Goal: Information Seeking & Learning: Learn about a topic

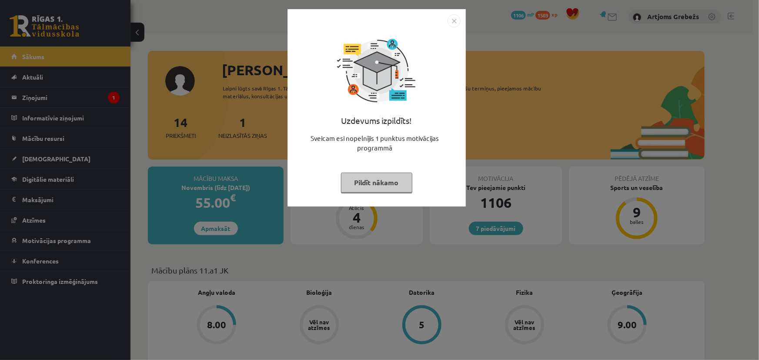
click at [392, 180] on button "Pildīt nākamo" at bounding box center [376, 183] width 71 height 20
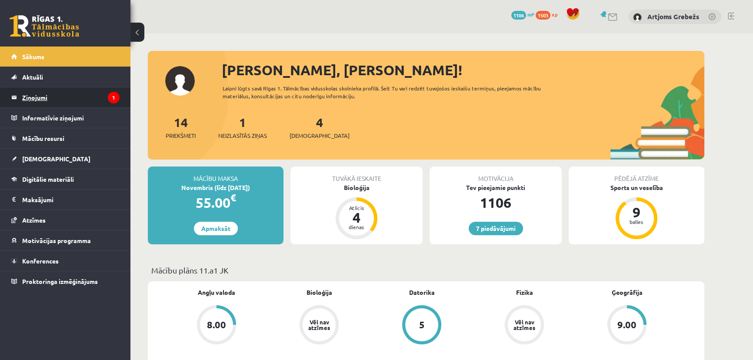
click at [91, 94] on legend "Ziņojumi 1" at bounding box center [70, 97] width 97 height 20
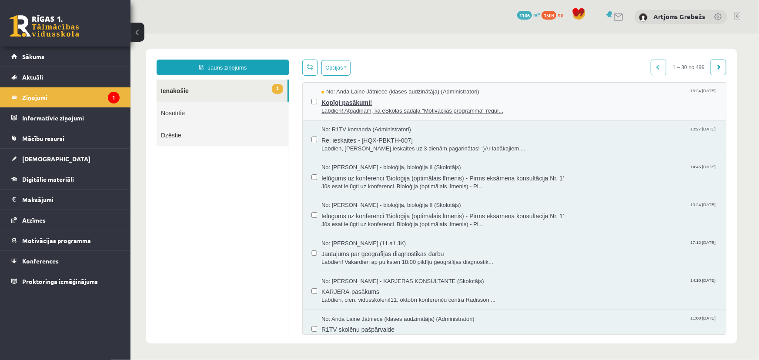
click at [347, 104] on span "Kopīgi pasākumi!" at bounding box center [519, 101] width 396 height 11
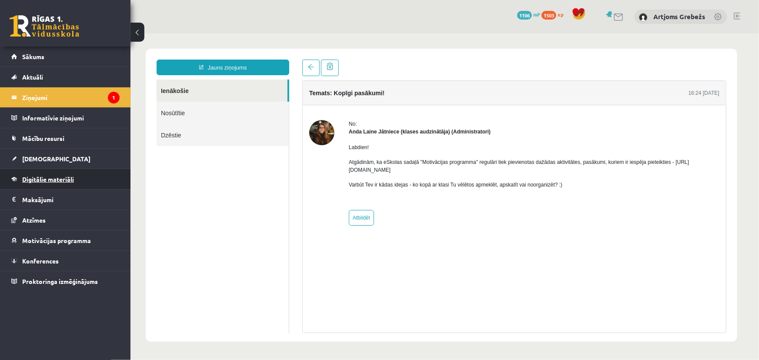
click at [34, 171] on link "Digitālie materiāli" at bounding box center [65, 179] width 108 height 20
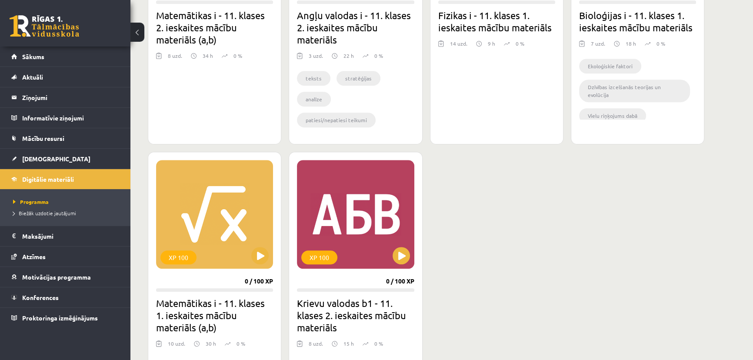
scroll to position [711, 0]
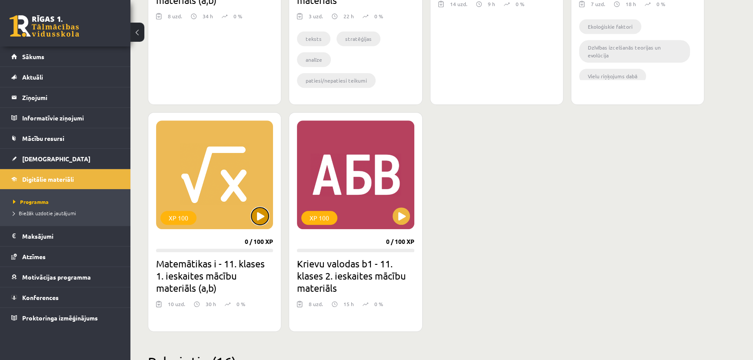
click at [258, 215] on button at bounding box center [259, 215] width 17 height 17
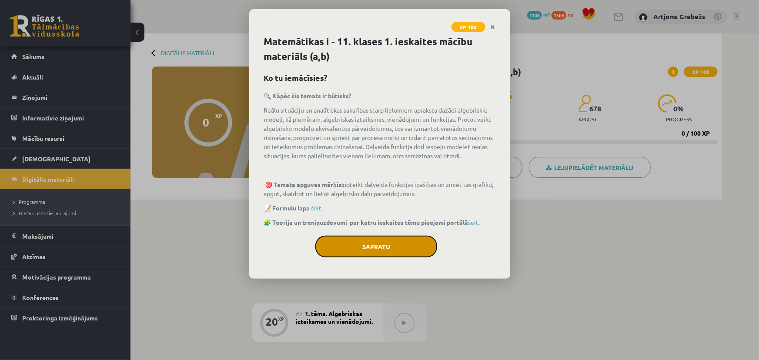
click at [399, 236] on button "Sapratu" at bounding box center [376, 247] width 122 height 22
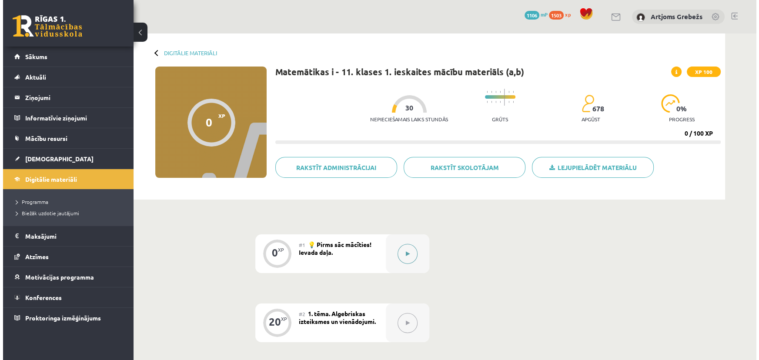
scroll to position [39, 0]
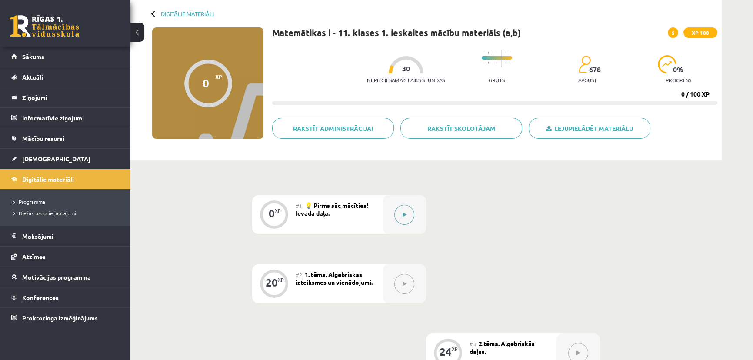
click at [400, 223] on button at bounding box center [404, 215] width 20 height 20
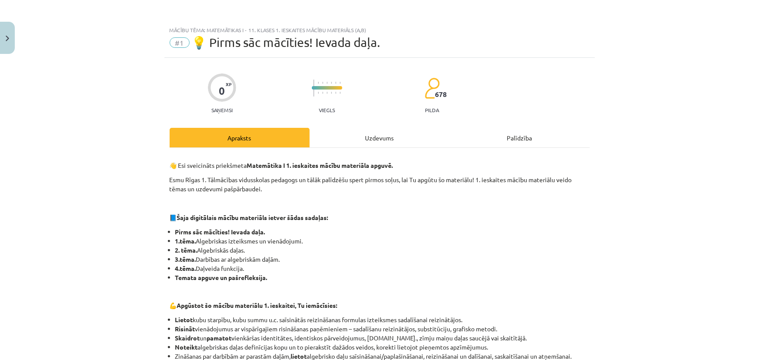
click at [393, 138] on div "Uzdevums" at bounding box center [380, 138] width 140 height 20
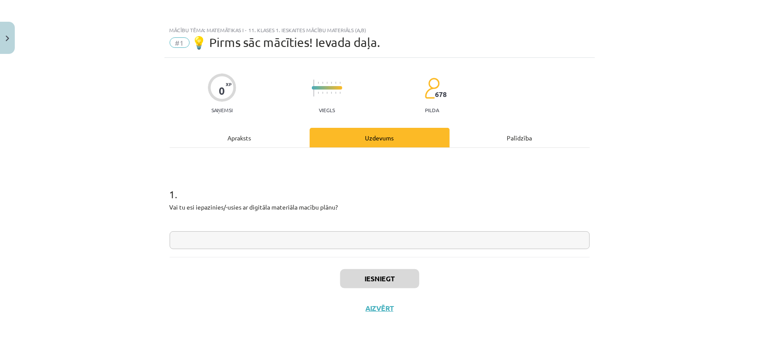
click at [308, 242] on input "text" at bounding box center [380, 240] width 420 height 18
type input "**"
click at [363, 276] on button "Iesniegt" at bounding box center [379, 278] width 79 height 19
click at [387, 313] on button "Nākamā nodarbība" at bounding box center [379, 314] width 85 height 20
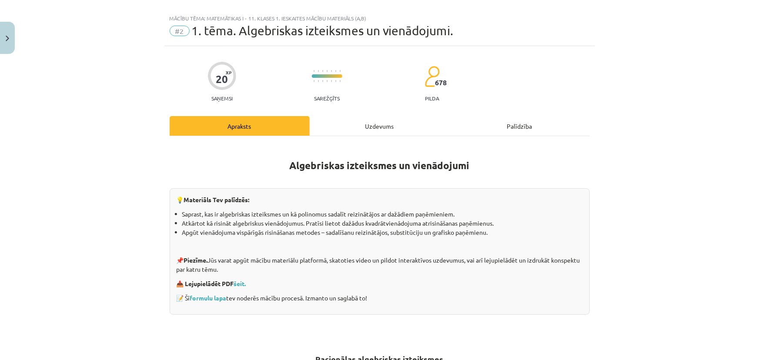
click at [355, 124] on div "Uzdevums" at bounding box center [380, 126] width 140 height 20
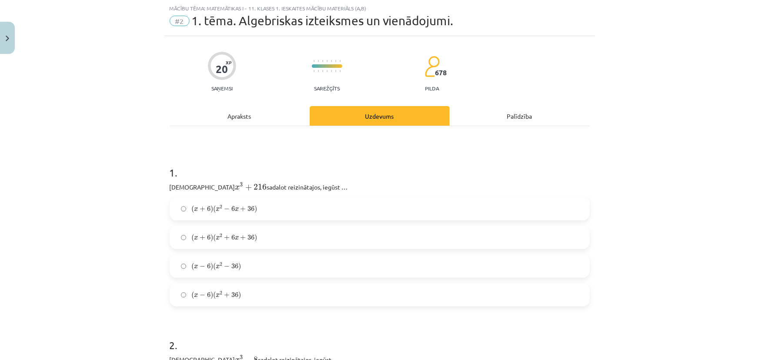
scroll to position [100, 0]
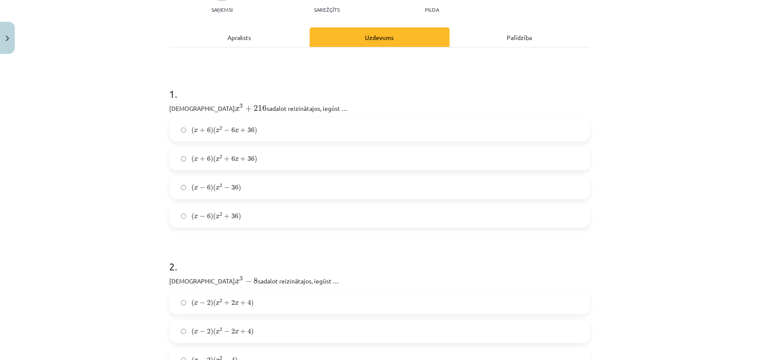
click at [206, 133] on span "( x + 6 ) ( x 2 − 6 x + 36 )" at bounding box center [224, 131] width 66 height 8
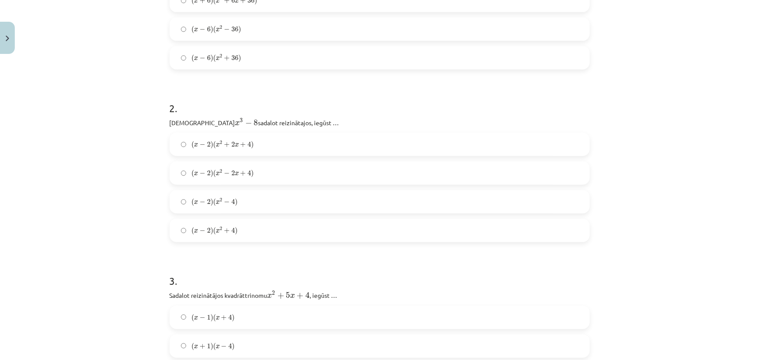
scroll to position [298, 0]
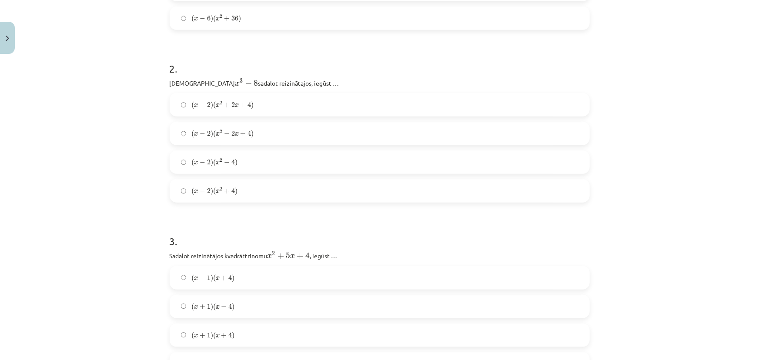
click at [239, 109] on span "( x − 2 ) ( x 2 + 2 x + 4 ) ( x − 2 ) ( x 2 + 2 x + 4 )" at bounding box center [222, 105] width 62 height 9
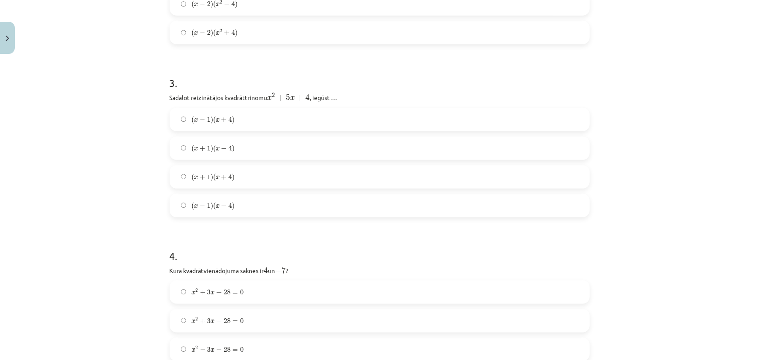
scroll to position [496, 0]
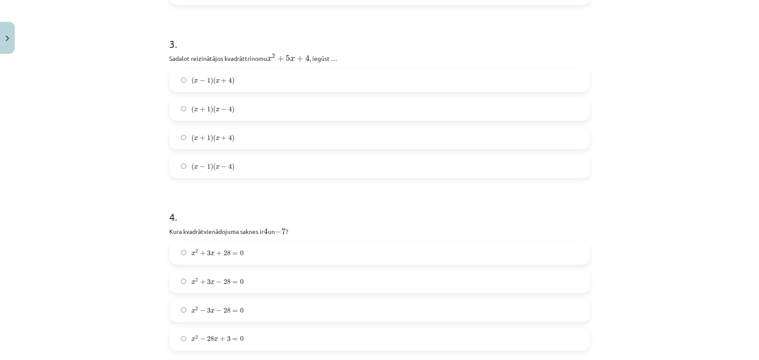
click at [236, 78] on label "( x − 1 ) ( x + 4 ) ( x − 1 ) ( x + 4 )" at bounding box center [379, 81] width 418 height 22
click at [223, 139] on span "+" at bounding box center [224, 138] width 6 height 5
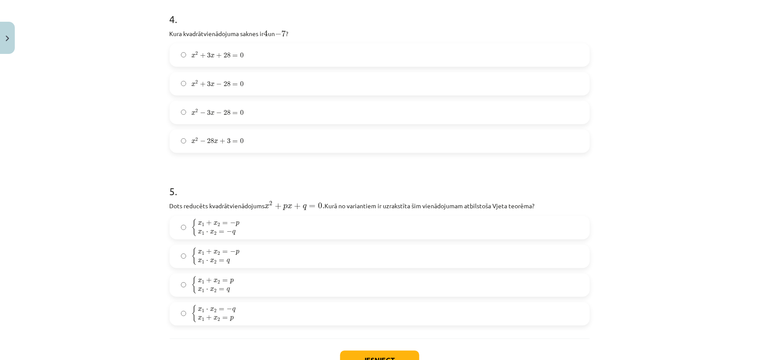
scroll to position [654, 0]
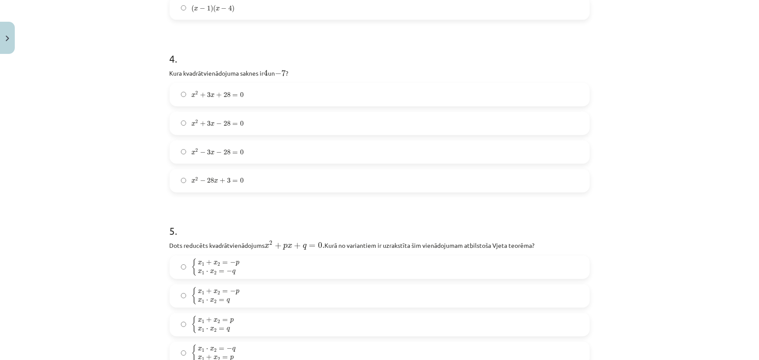
click at [228, 125] on span "x 2 + 3 x − 28 = 0" at bounding box center [217, 123] width 52 height 7
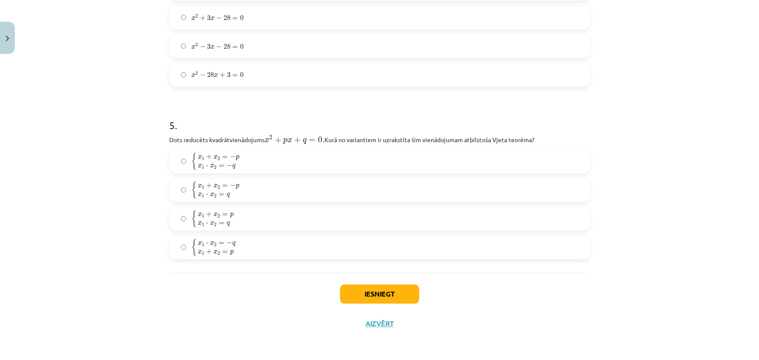
click at [183, 190] on label "{ x 1 + x 2 = − p x 1 ⋅ x 2 = q { x 1 + x 2 = − p x 1 ⋅ x 2 = q" at bounding box center [379, 191] width 418 height 22
click at [373, 294] on button "Iesniegt" at bounding box center [379, 294] width 79 height 19
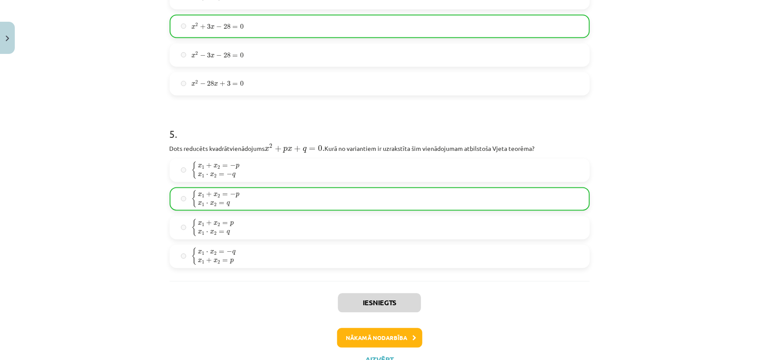
scroll to position [787, 0]
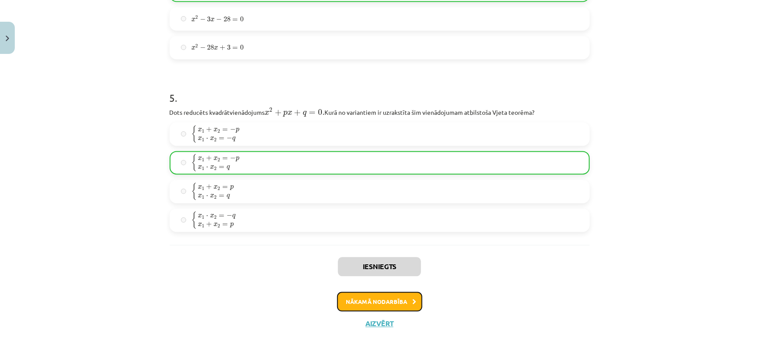
click at [367, 305] on button "Nākamā nodarbība" at bounding box center [379, 302] width 85 height 20
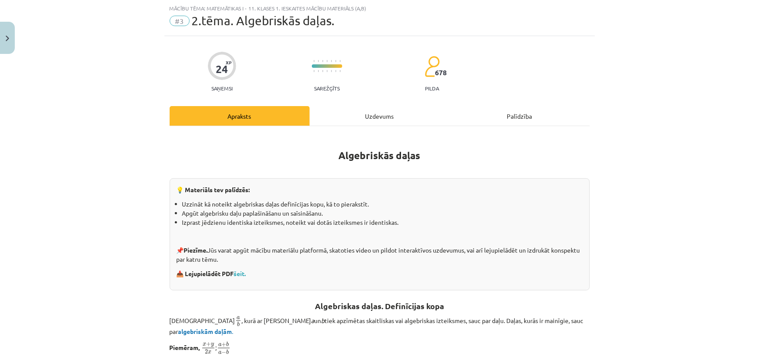
click at [359, 123] on div "Uzdevums" at bounding box center [380, 116] width 140 height 20
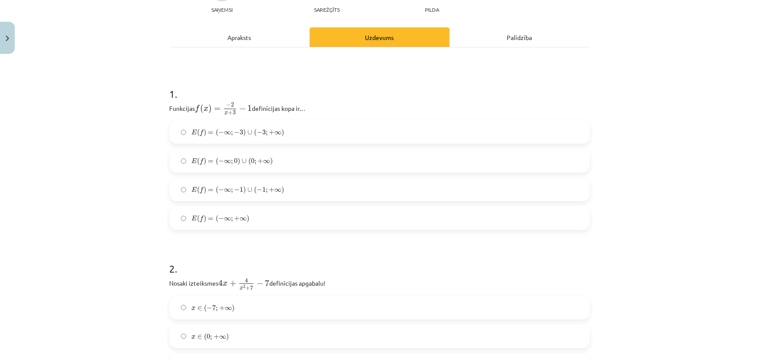
scroll to position [140, 0]
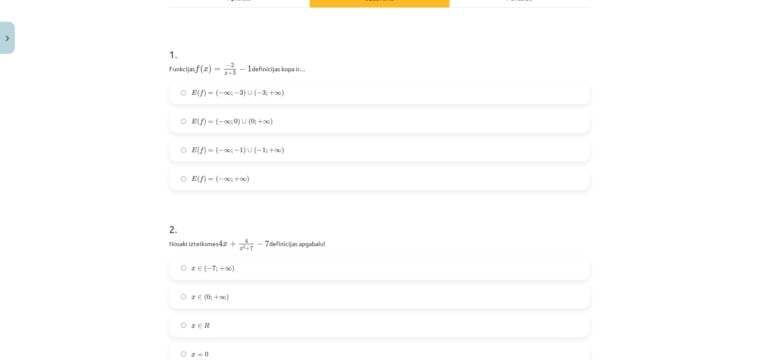
click at [220, 92] on span "−" at bounding box center [221, 92] width 6 height 5
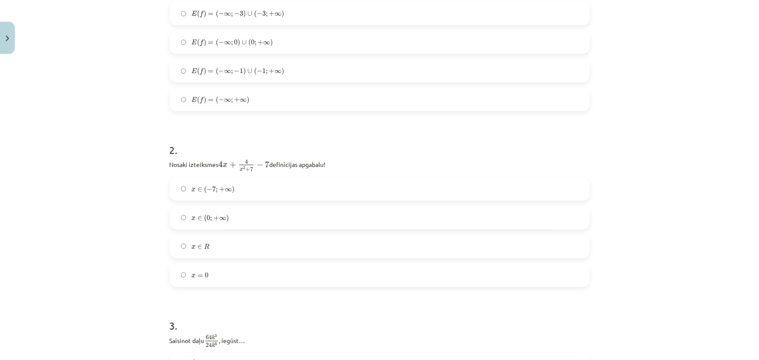
scroll to position [298, 0]
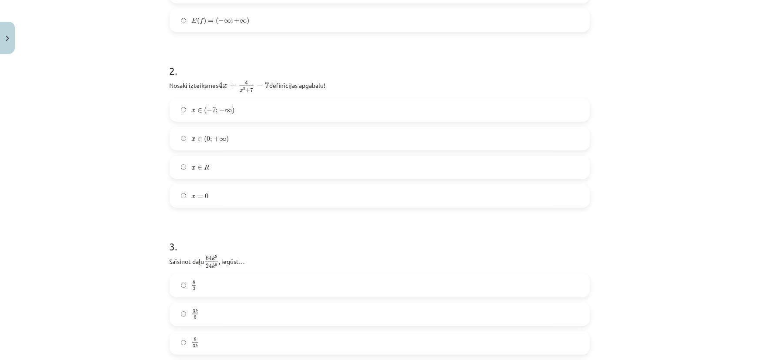
click at [193, 165] on span "x ∈ R" at bounding box center [200, 167] width 18 height 6
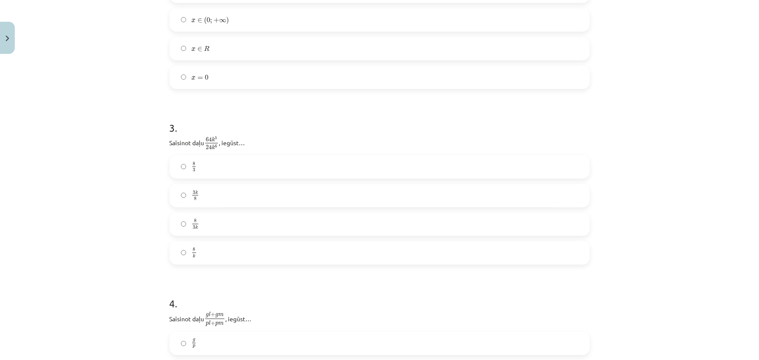
scroll to position [456, 0]
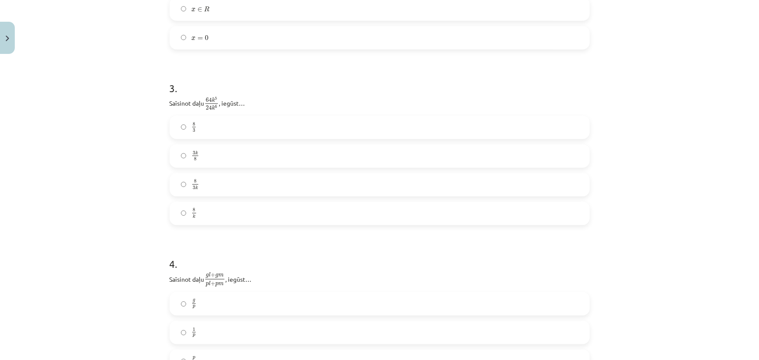
click at [201, 182] on label "8 3 k 8 3 k" at bounding box center [379, 185] width 418 height 22
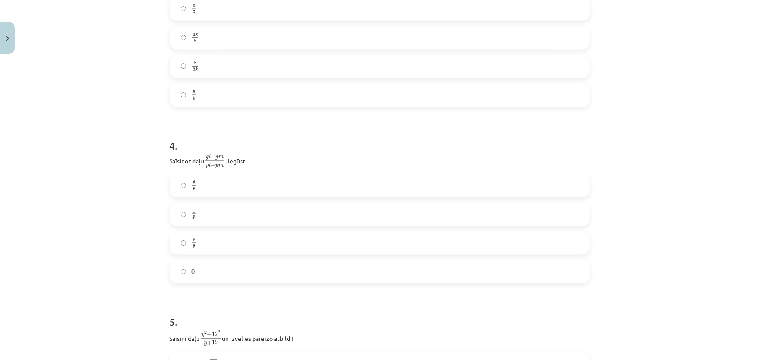
scroll to position [654, 0]
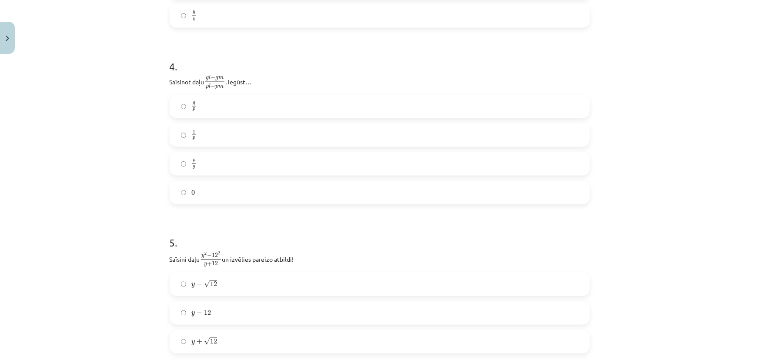
click at [205, 111] on label "g p g p" at bounding box center [379, 107] width 418 height 22
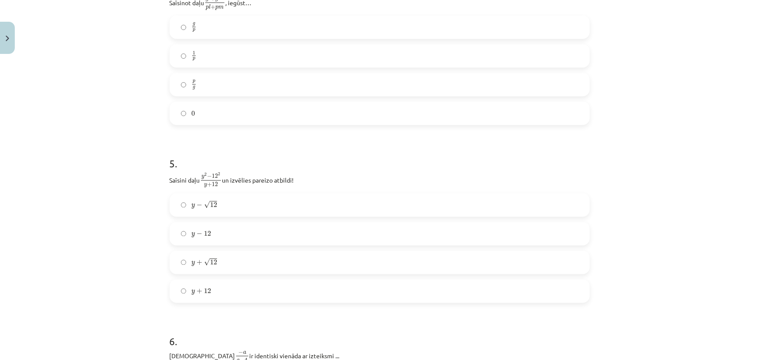
scroll to position [812, 0]
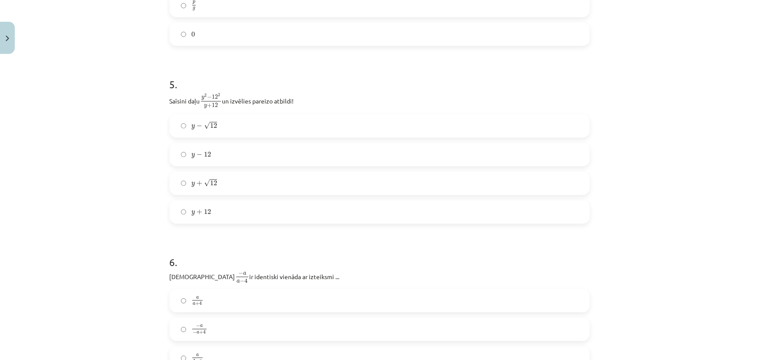
click at [231, 148] on label "y − 12 𝑦 − 12" at bounding box center [379, 155] width 418 height 22
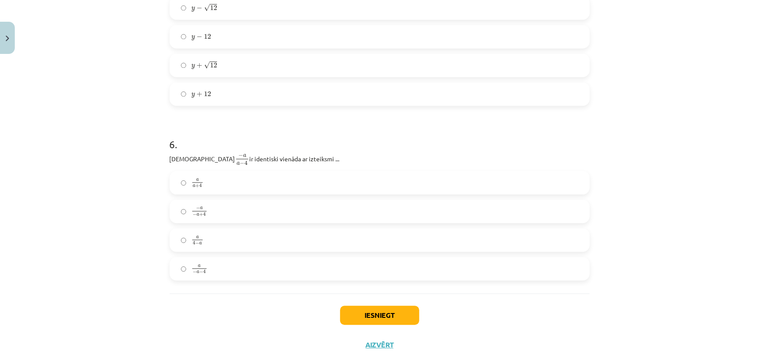
scroll to position [950, 0]
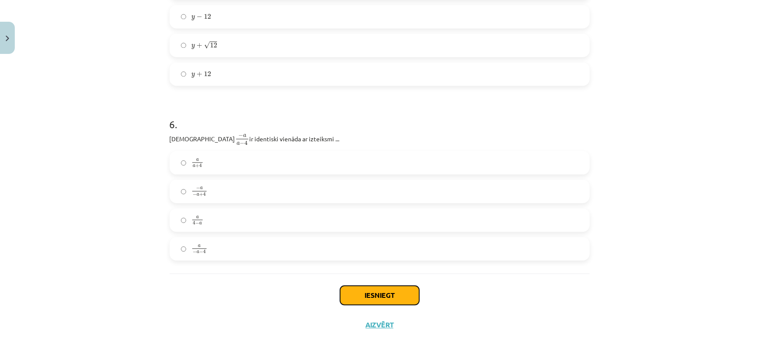
click at [404, 290] on button "Iesniegt" at bounding box center [379, 295] width 79 height 19
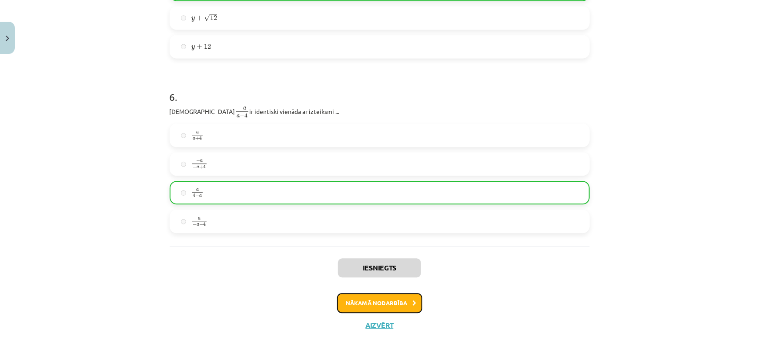
click at [366, 308] on button "Nākamā nodarbība" at bounding box center [379, 303] width 85 height 20
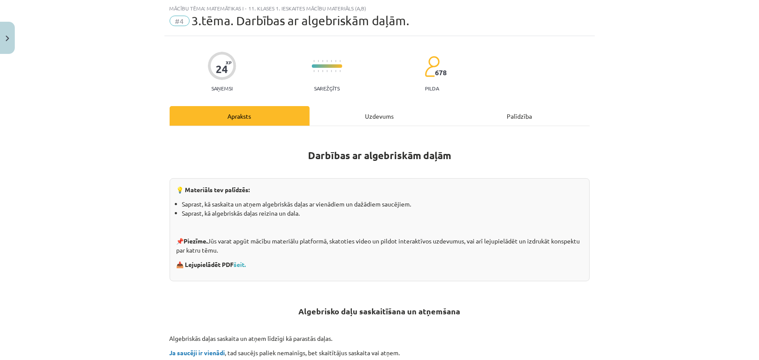
click at [363, 115] on div "Uzdevums" at bounding box center [380, 116] width 140 height 20
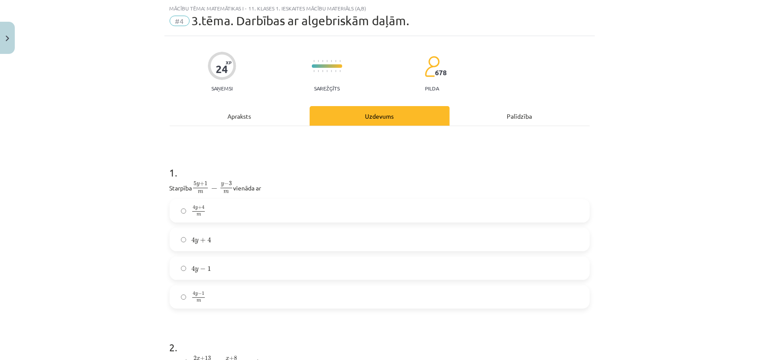
scroll to position [140, 0]
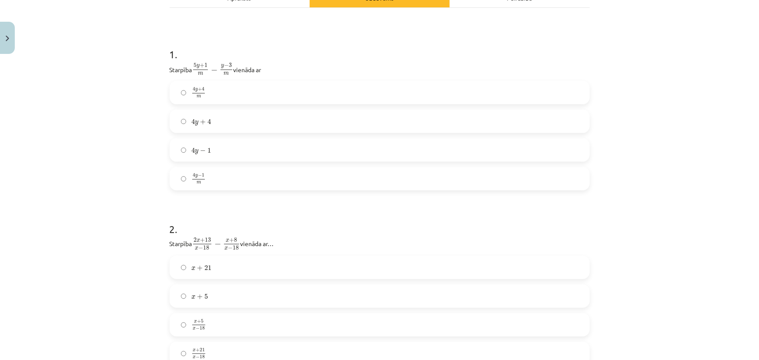
click at [183, 92] on label "4 y + 4 m 4 y + 4 m" at bounding box center [379, 93] width 418 height 22
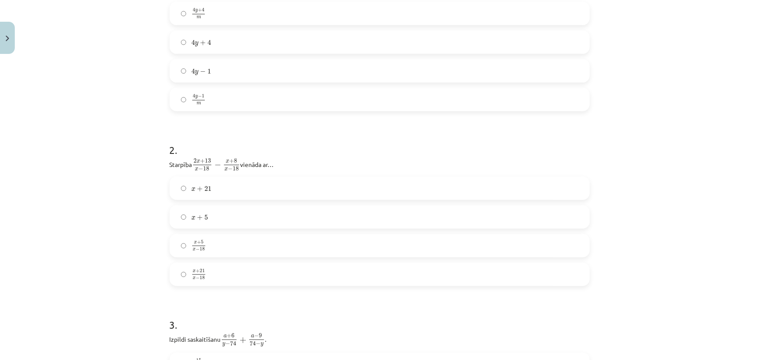
scroll to position [298, 0]
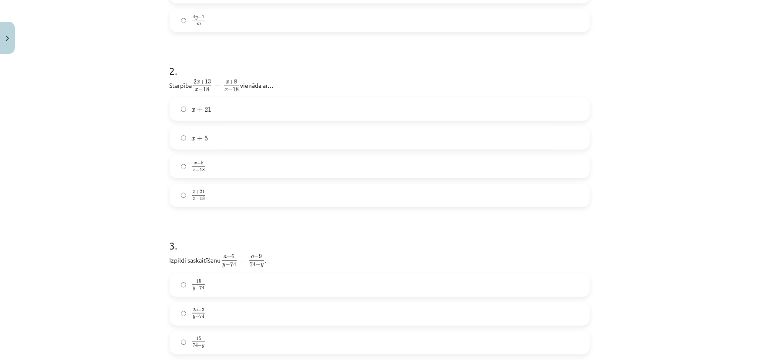
click at [202, 172] on span "x + 5 x − 18 x + 5 x − 18" at bounding box center [198, 166] width 14 height 11
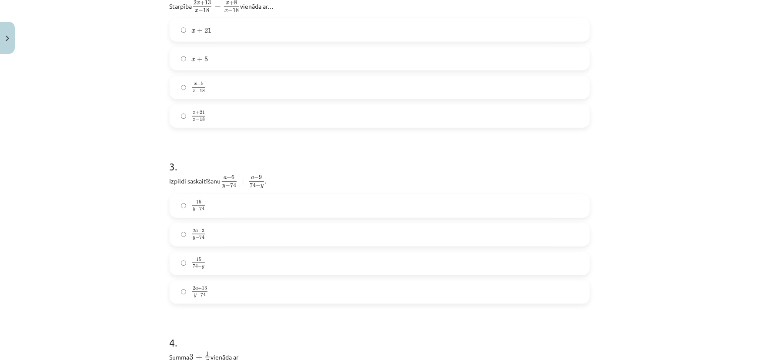
scroll to position [417, 0]
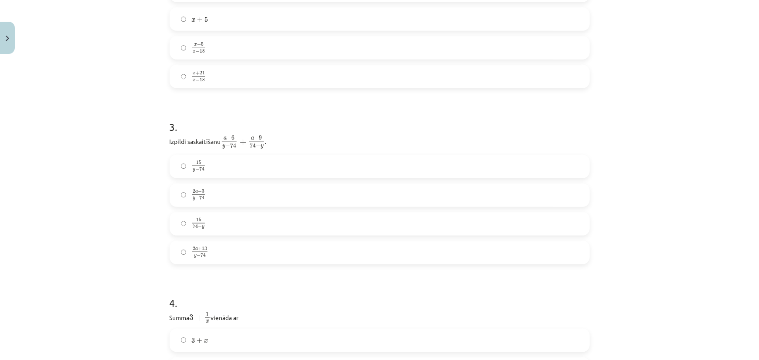
click at [226, 168] on label "15 y − 74 15 y − 74" at bounding box center [379, 167] width 418 height 22
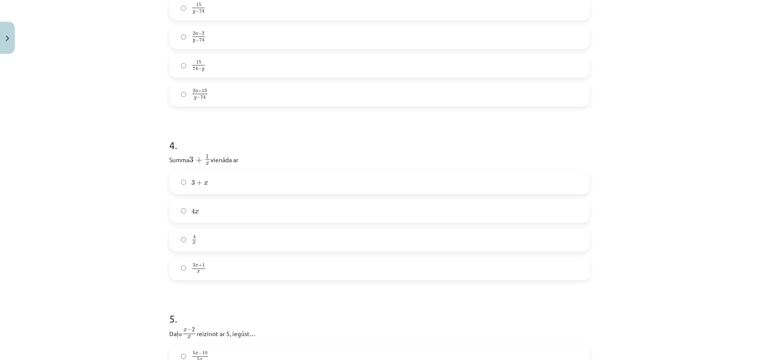
scroll to position [614, 0]
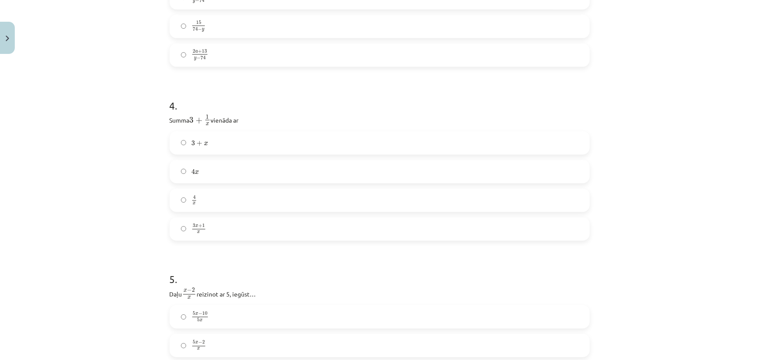
click at [197, 229] on span "3 x + 1 x" at bounding box center [198, 229] width 14 height 10
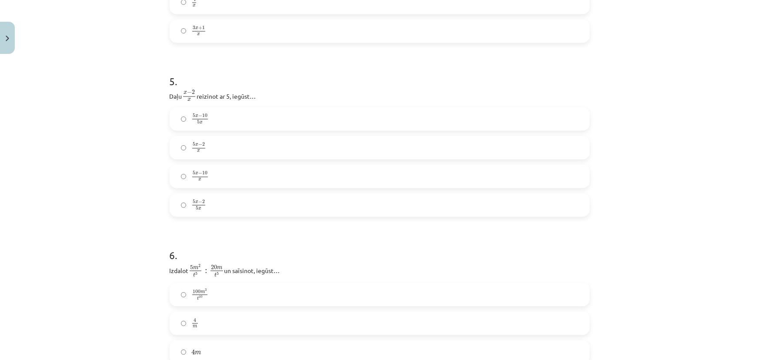
scroll to position [852, 0]
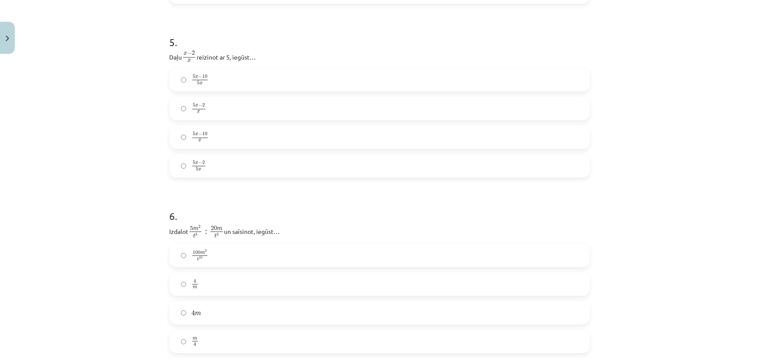
click at [203, 139] on span "x" at bounding box center [199, 140] width 15 height 3
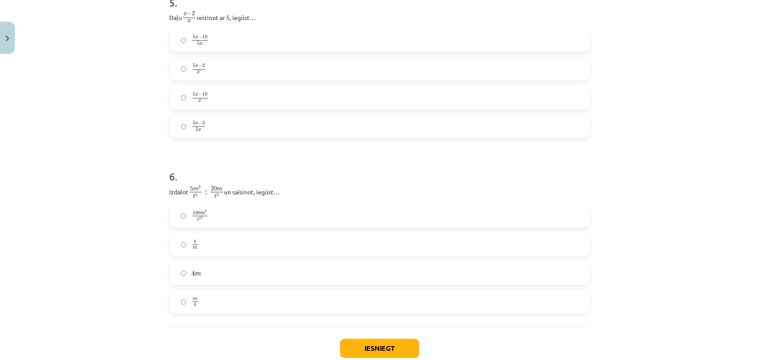
scroll to position [930, 0]
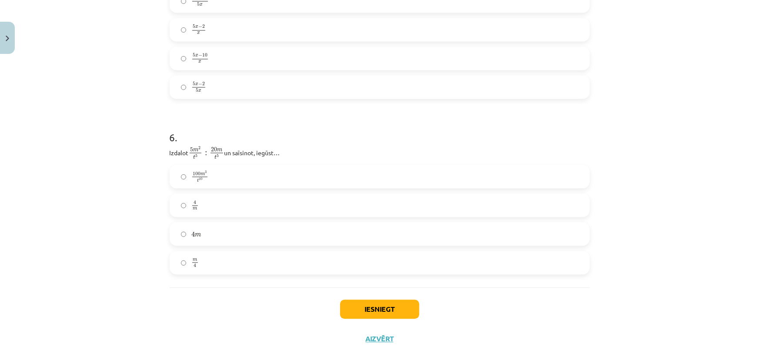
click at [199, 261] on label "m 4 m 4" at bounding box center [379, 263] width 418 height 22
click at [357, 303] on button "Iesniegt" at bounding box center [379, 309] width 79 height 19
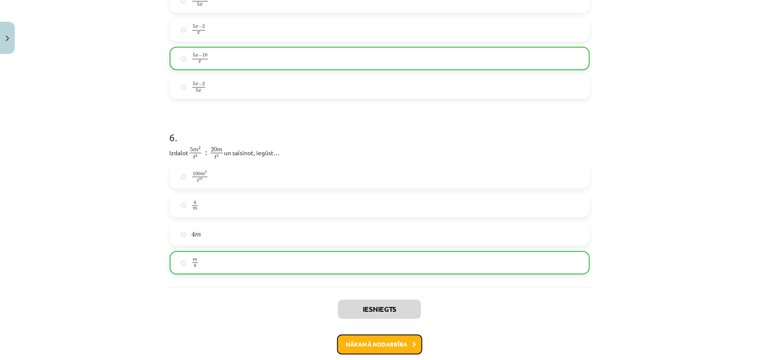
click at [371, 350] on button "Nākamā nodarbība" at bounding box center [379, 344] width 85 height 20
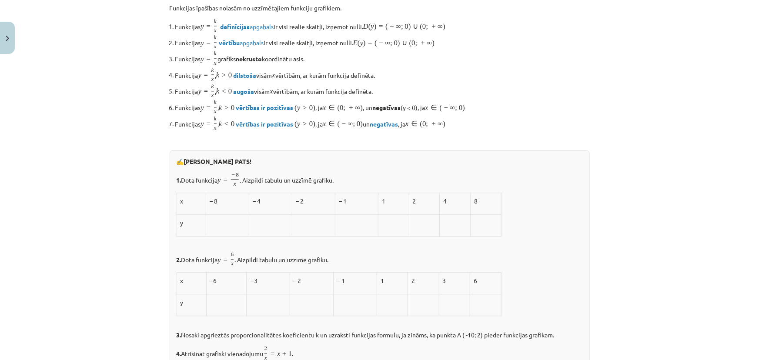
scroll to position [22, 0]
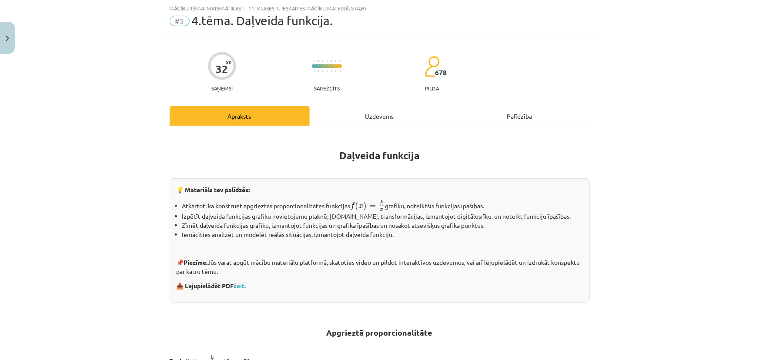
click at [323, 122] on div "Uzdevums" at bounding box center [380, 116] width 140 height 20
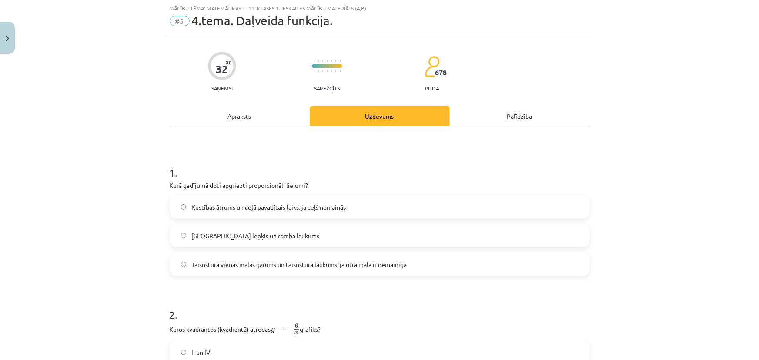
scroll to position [140, 0]
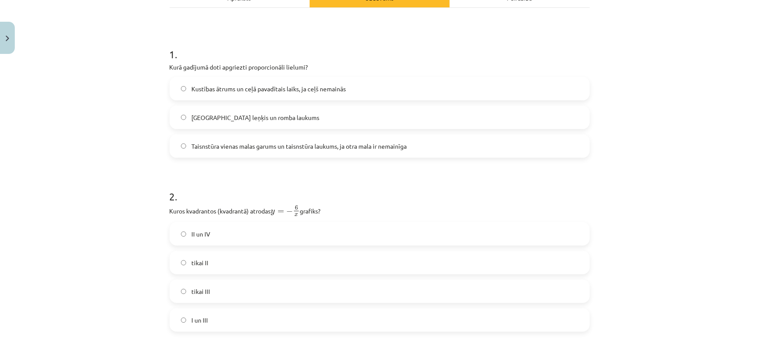
click at [223, 145] on span "Taisnstūra vienas malas garums un taisnstūra laukums, ja otra mala ir nemainīga" at bounding box center [298, 146] width 215 height 9
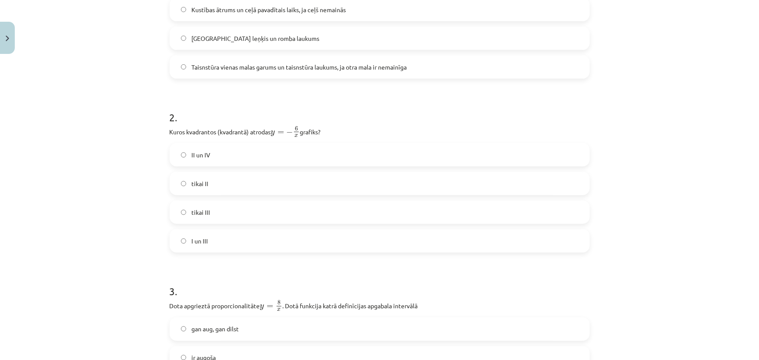
scroll to position [259, 0]
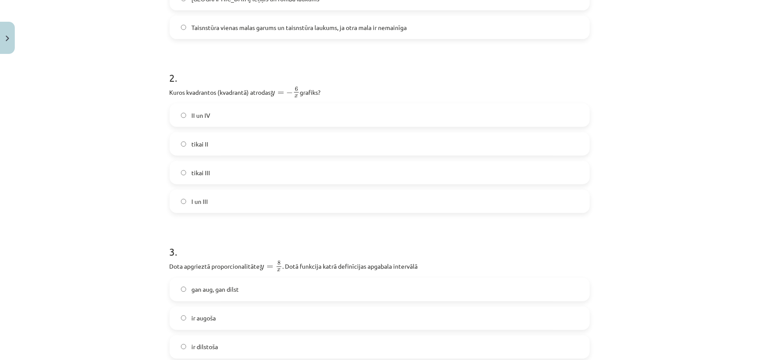
click at [232, 110] on label "II un IV" at bounding box center [379, 115] width 418 height 22
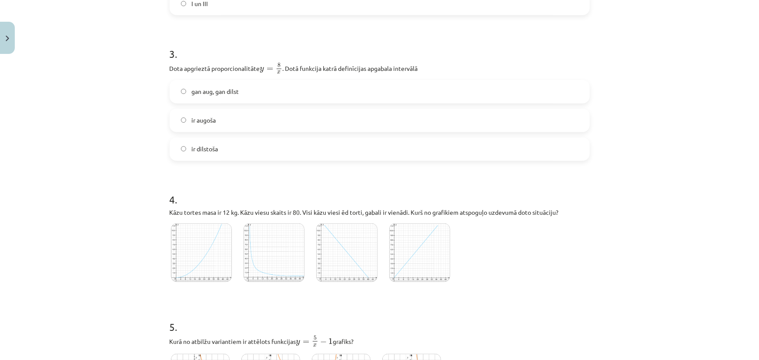
scroll to position [496, 0]
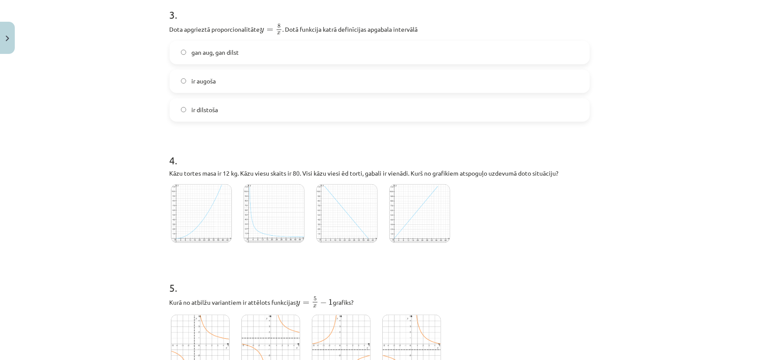
click at [178, 112] on label "ir dilstoša" at bounding box center [379, 110] width 418 height 22
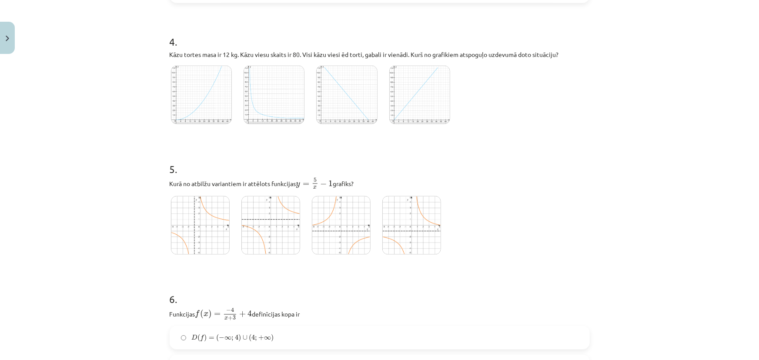
click at [341, 104] on img at bounding box center [346, 95] width 61 height 59
click at [286, 88] on img at bounding box center [273, 95] width 60 height 59
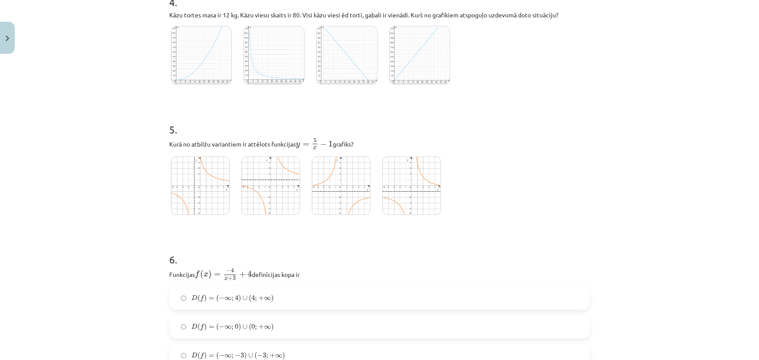
scroll to position [693, 0]
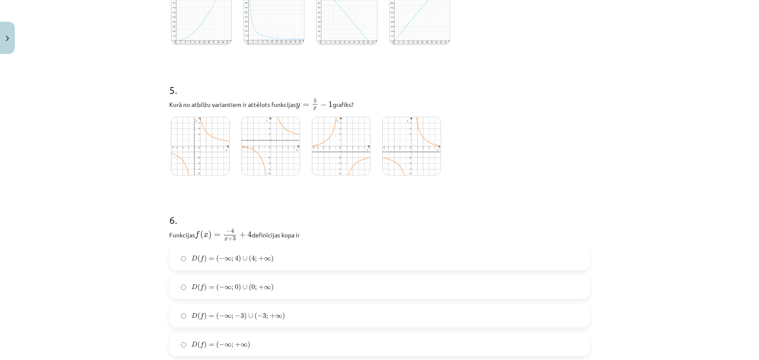
click at [395, 162] on img at bounding box center [411, 146] width 59 height 59
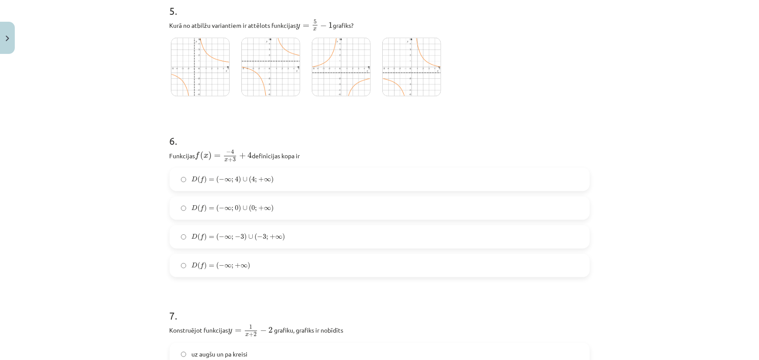
scroll to position [812, 0]
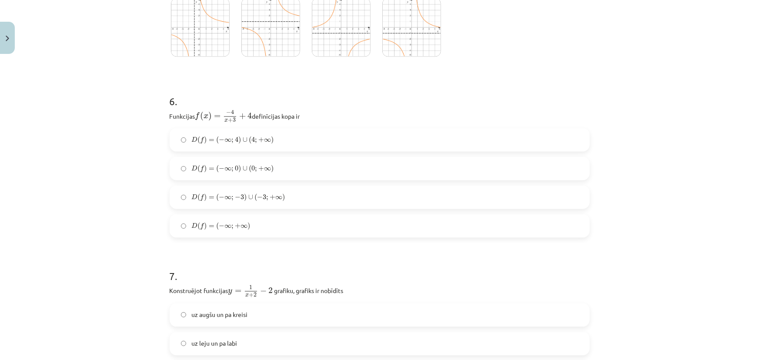
click at [213, 198] on span "D ( f ) = ( − ∞ ; − 3 ) ∪ ( − 3 ; + ∞ )" at bounding box center [237, 198] width 93 height 8
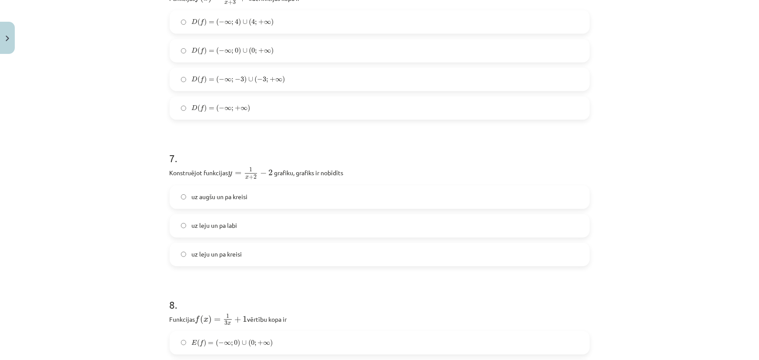
scroll to position [1009, 0]
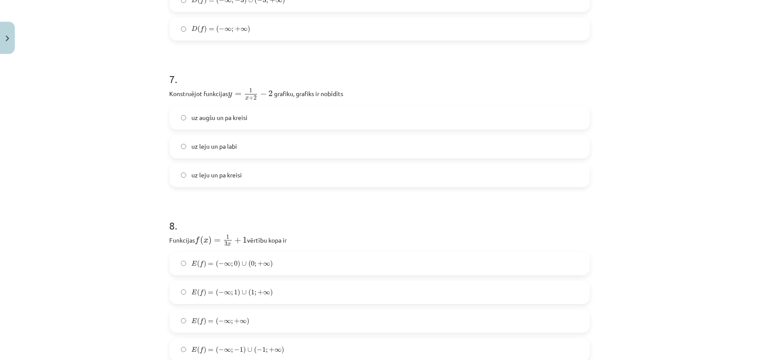
click at [214, 172] on span "uz leju un pa kreisi" at bounding box center [216, 174] width 50 height 9
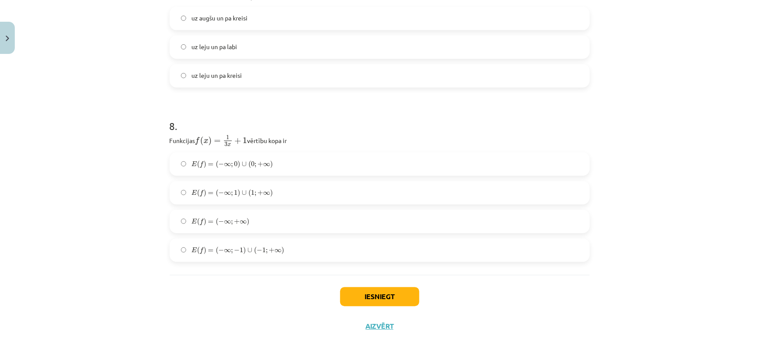
click at [208, 192] on span "=" at bounding box center [211, 193] width 6 height 3
click at [366, 293] on button "Iesniegt" at bounding box center [379, 296] width 79 height 19
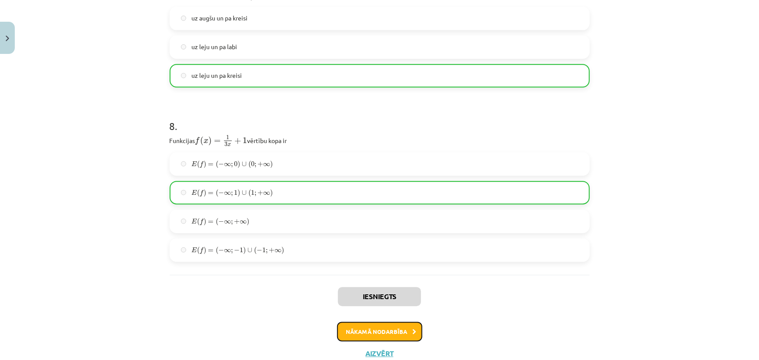
click at [389, 324] on button "Nākamā nodarbība" at bounding box center [379, 332] width 85 height 20
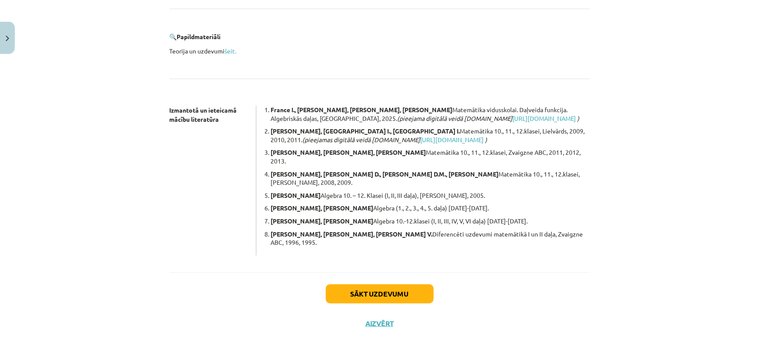
scroll to position [22, 0]
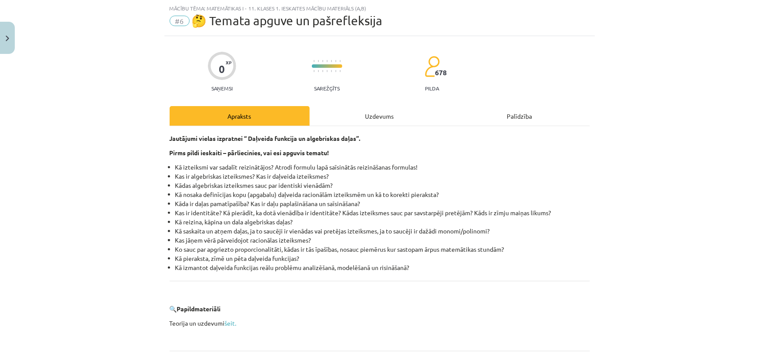
click at [373, 122] on div "Uzdevums" at bounding box center [380, 116] width 140 height 20
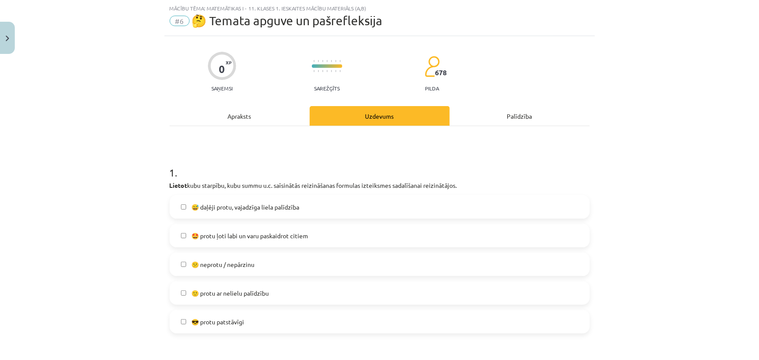
scroll to position [100, 0]
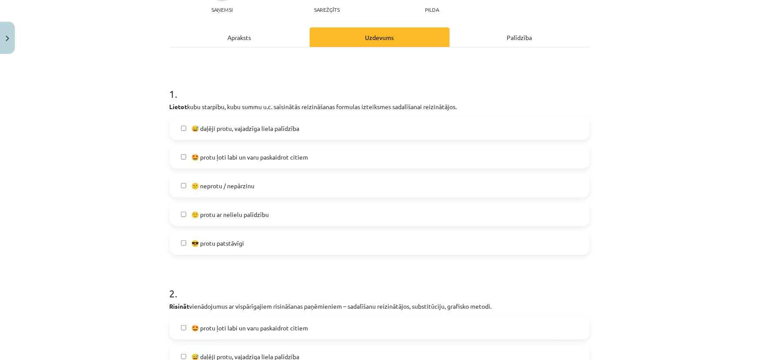
click at [263, 216] on span "🙂 protu ar nelielu palīdzību" at bounding box center [229, 214] width 77 height 9
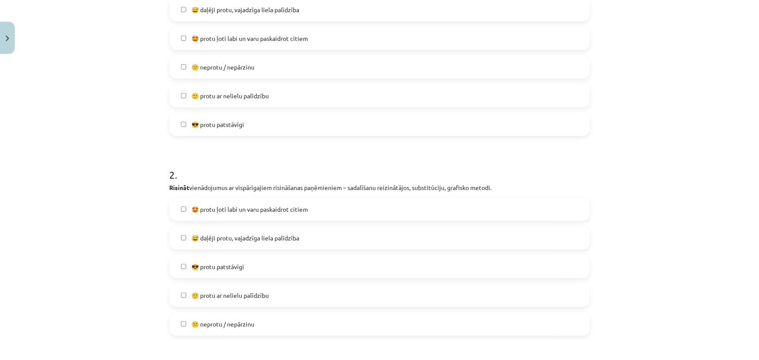
scroll to position [259, 0]
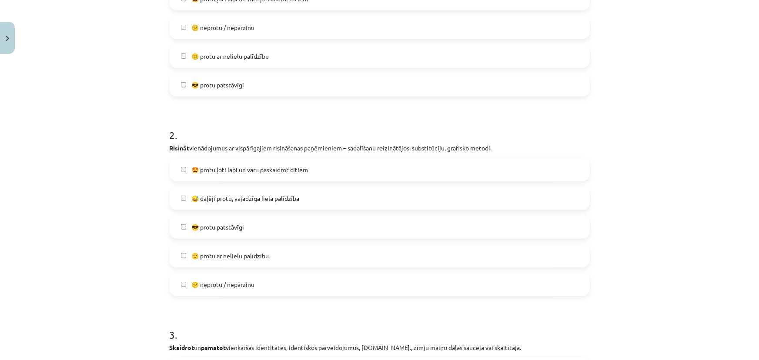
click at [265, 250] on label "🙂 protu ar nelielu palīdzību" at bounding box center [379, 256] width 418 height 22
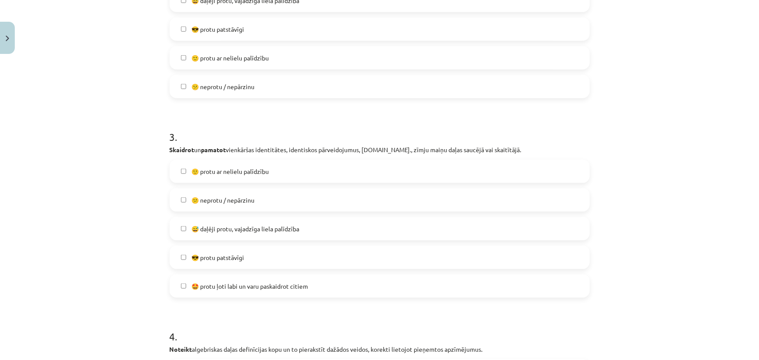
click at [299, 165] on label "🙂 protu ar nelielu palīdzību" at bounding box center [379, 171] width 418 height 22
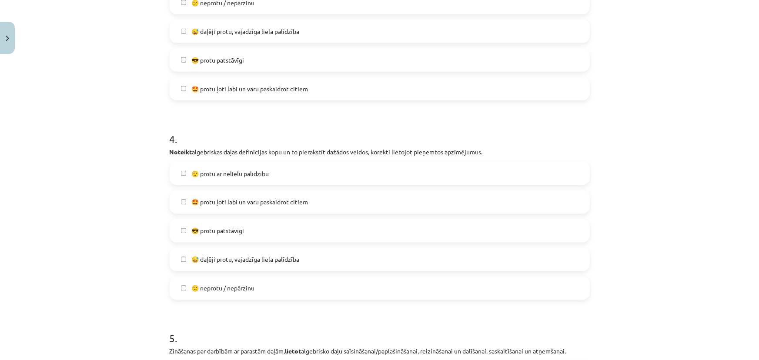
scroll to position [772, 0]
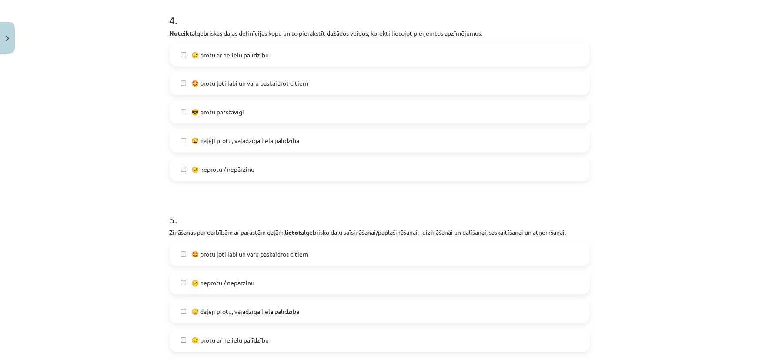
click at [203, 60] on label "🙂 protu ar nelielu palīdzību" at bounding box center [379, 55] width 418 height 22
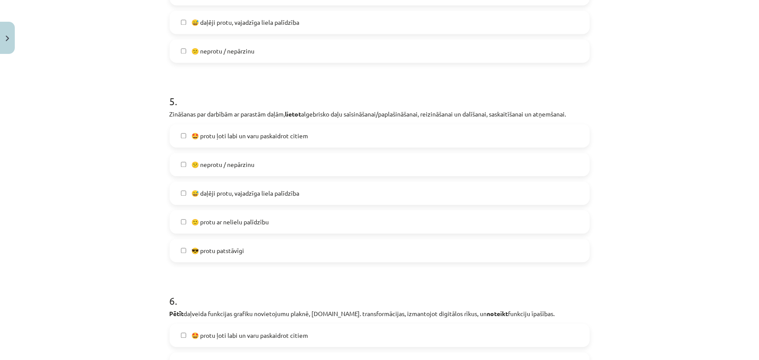
click at [234, 168] on span "😕 neprotu / nepārzinu" at bounding box center [222, 164] width 63 height 9
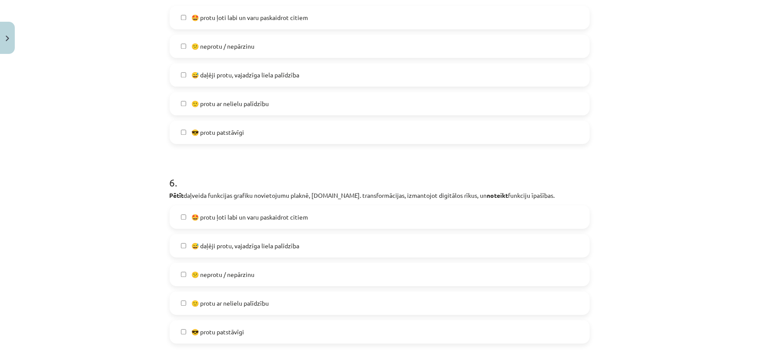
click at [209, 105] on span "🙂 protu ar nelielu palīdzību" at bounding box center [229, 103] width 77 height 9
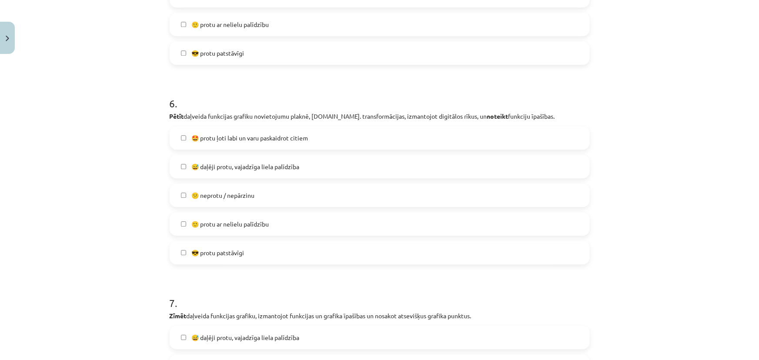
click at [240, 223] on span "🙂 protu ar nelielu palīdzību" at bounding box center [229, 224] width 77 height 9
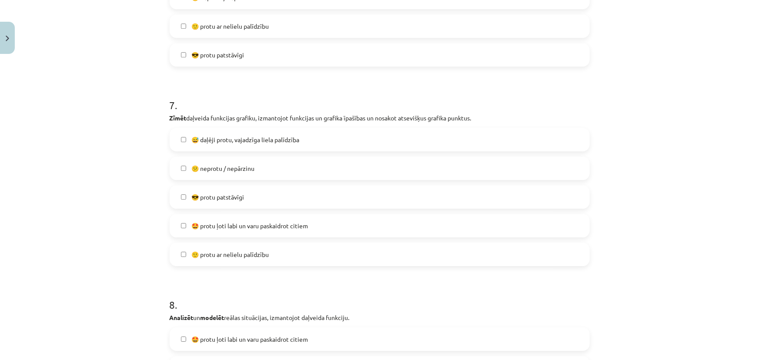
scroll to position [1326, 0]
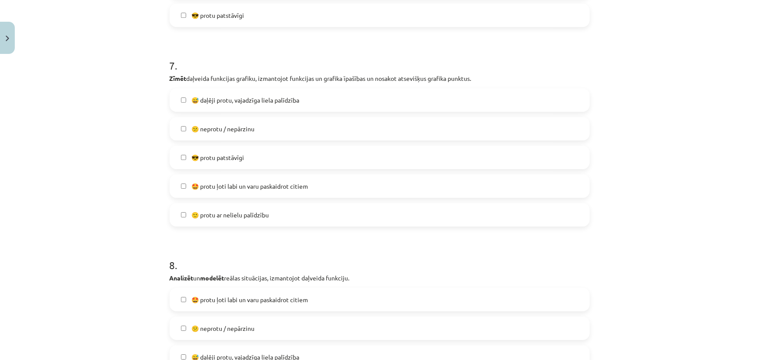
click at [218, 214] on span "🙂 protu ar nelielu palīdzību" at bounding box center [229, 214] width 77 height 9
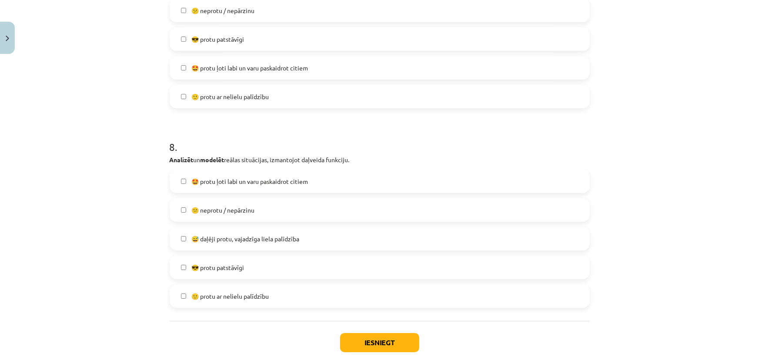
click at [218, 292] on span "🙂 protu ar nelielu palīdzību" at bounding box center [229, 296] width 77 height 9
click at [394, 347] on button "Iesniegt" at bounding box center [379, 342] width 79 height 19
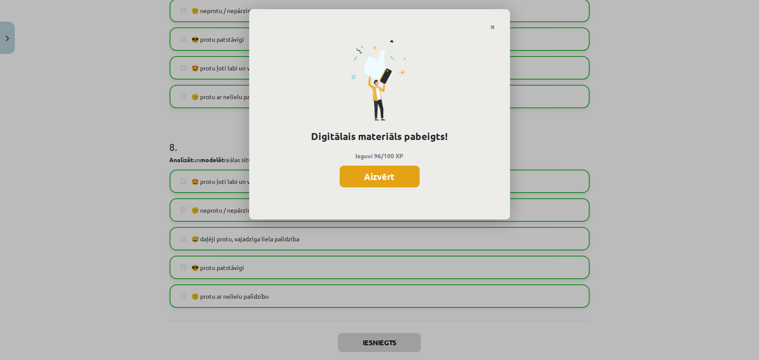
click at [368, 179] on button "Aizvērt" at bounding box center [380, 177] width 80 height 22
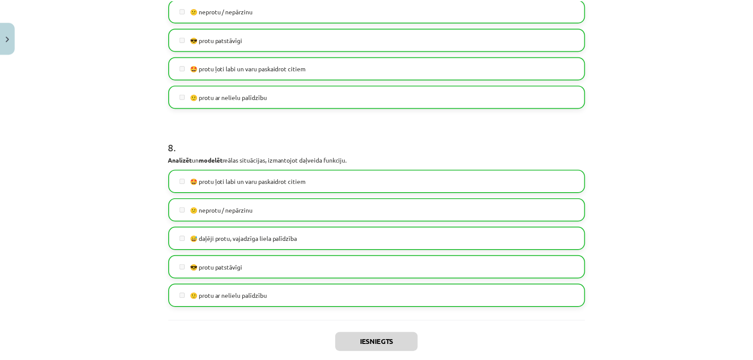
scroll to position [1492, 0]
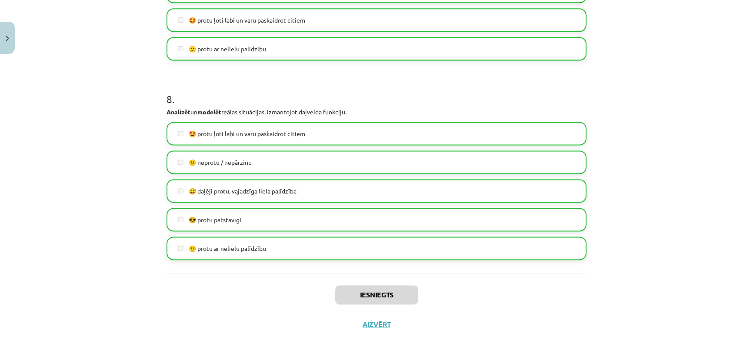
click at [374, 328] on div "Iesniegts Aizvērt" at bounding box center [376, 303] width 420 height 61
click at [375, 326] on button "Aizvērt" at bounding box center [376, 324] width 33 height 9
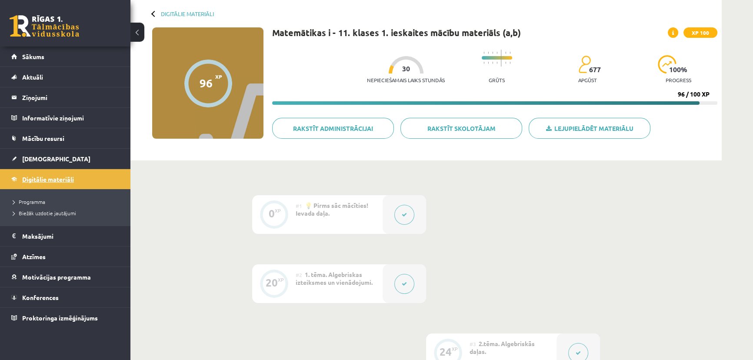
click at [73, 180] on span "Digitālie materiāli" at bounding box center [48, 179] width 52 height 8
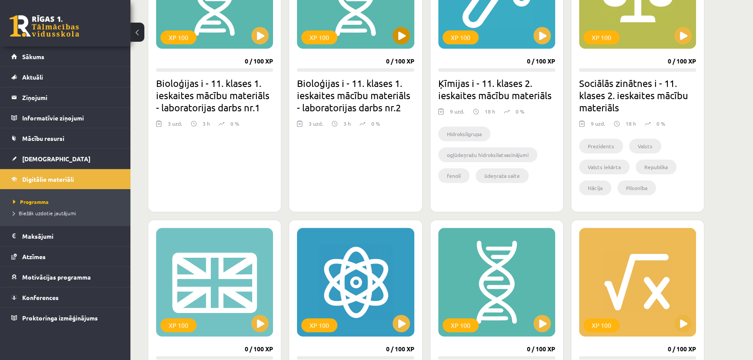
scroll to position [474, 0]
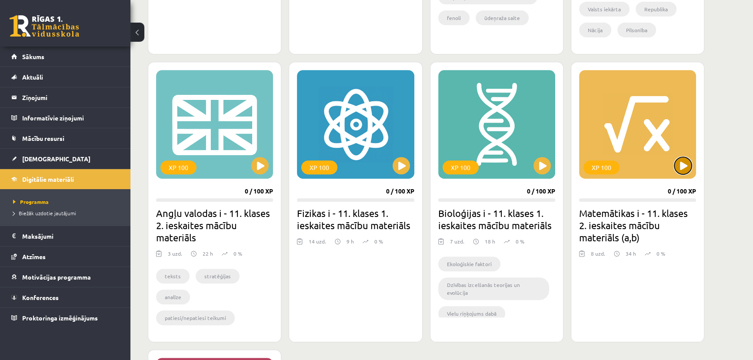
click at [685, 170] on button at bounding box center [682, 165] width 17 height 17
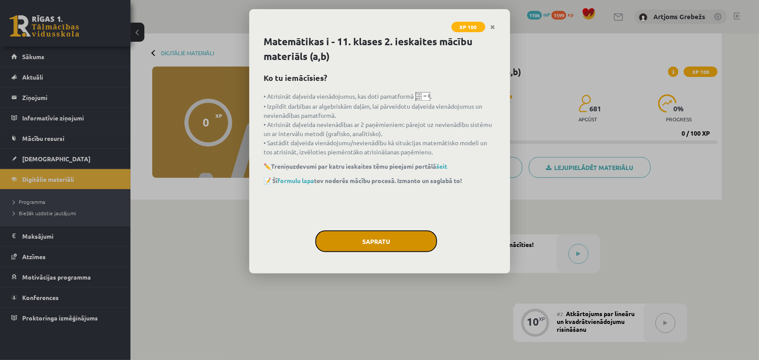
click at [376, 232] on button "Sapratu" at bounding box center [376, 241] width 122 height 22
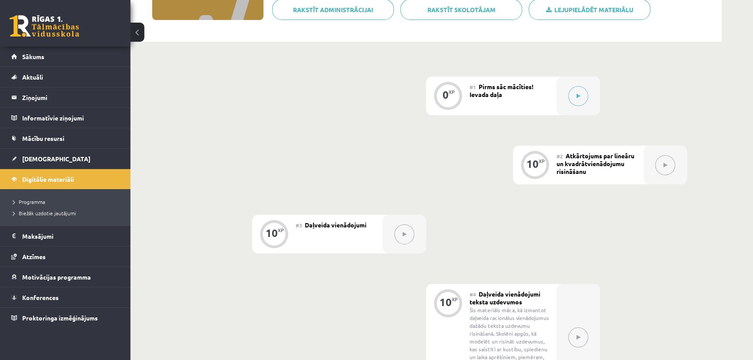
scroll to position [118, 0]
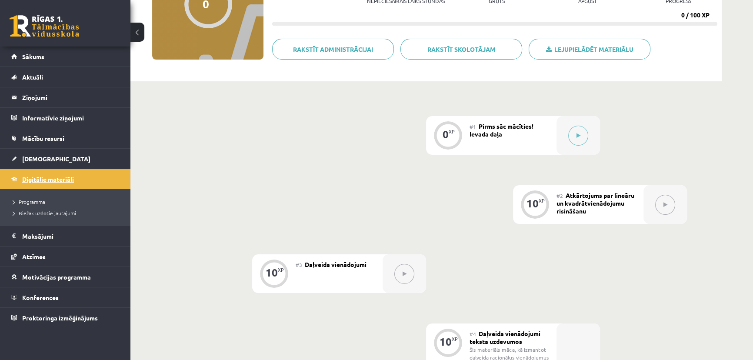
click at [63, 182] on link "Digitālie materiāli" at bounding box center [65, 179] width 108 height 20
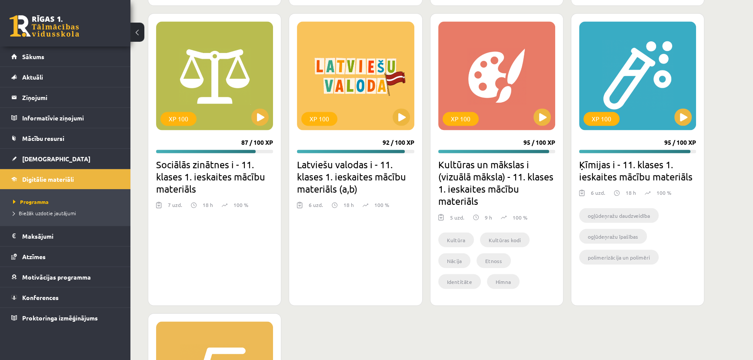
scroll to position [2015, 0]
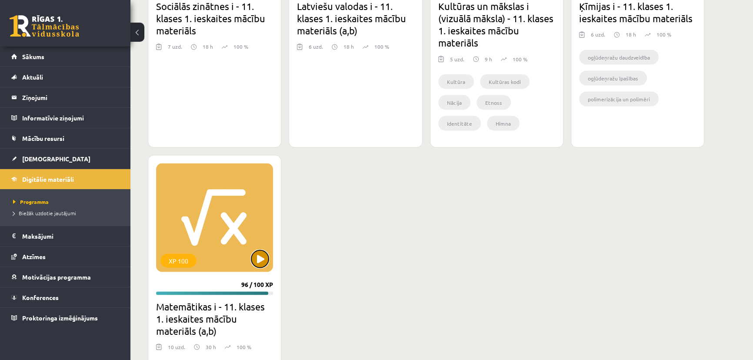
click at [260, 265] on button at bounding box center [259, 258] width 17 height 17
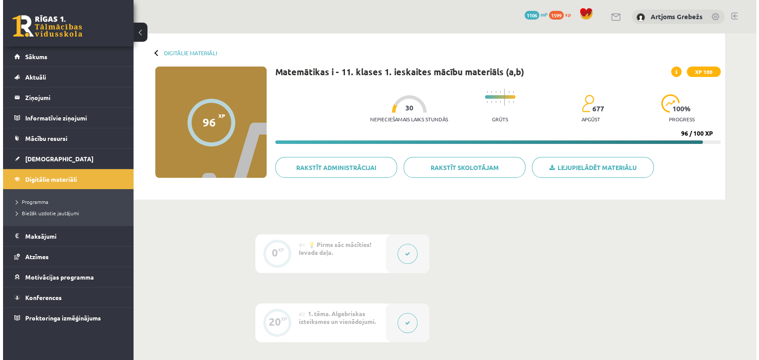
scroll to position [79, 0]
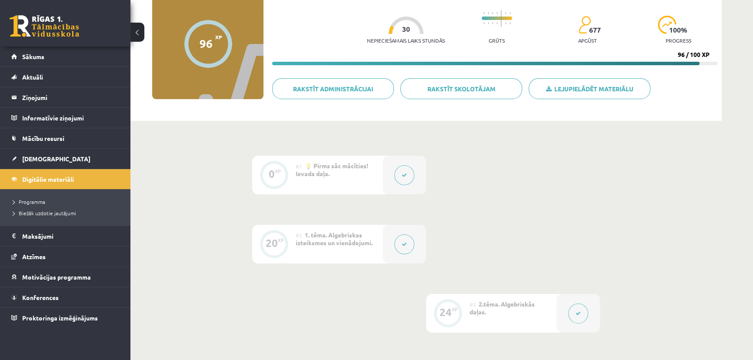
click at [409, 174] on button at bounding box center [404, 175] width 20 height 20
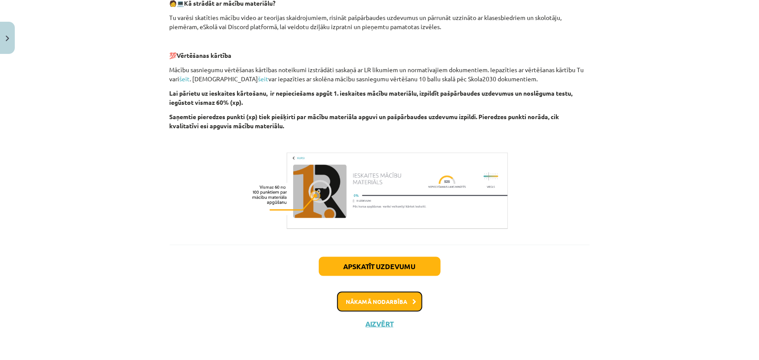
click at [361, 303] on button "Nākamā nodarbība" at bounding box center [379, 302] width 85 height 20
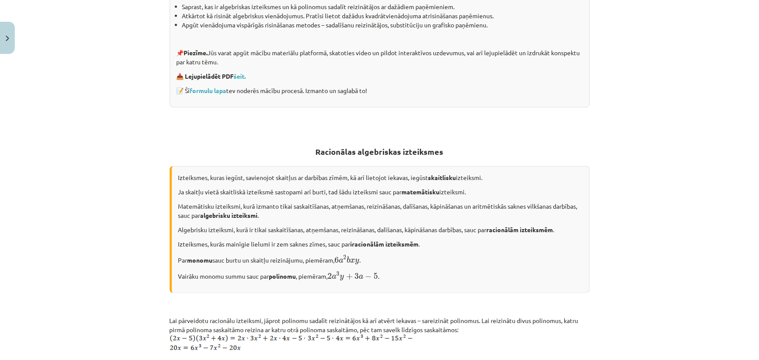
scroll to position [377, 0]
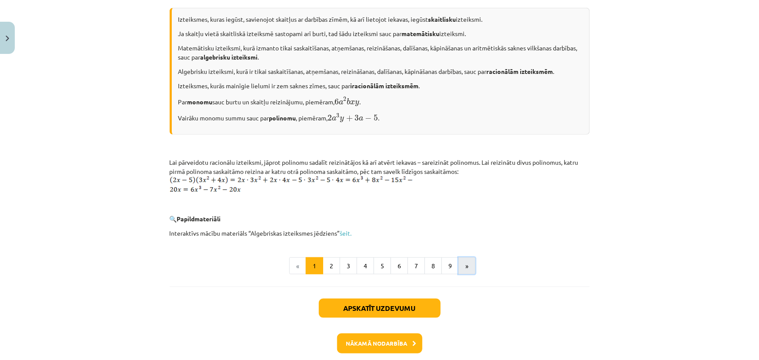
click at [466, 269] on button "»" at bounding box center [466, 265] width 17 height 17
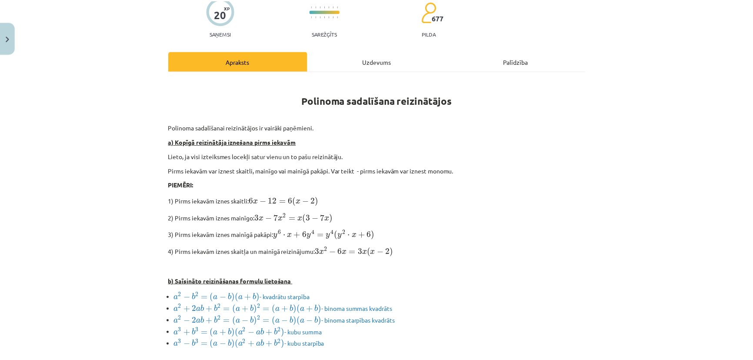
scroll to position [0, 0]
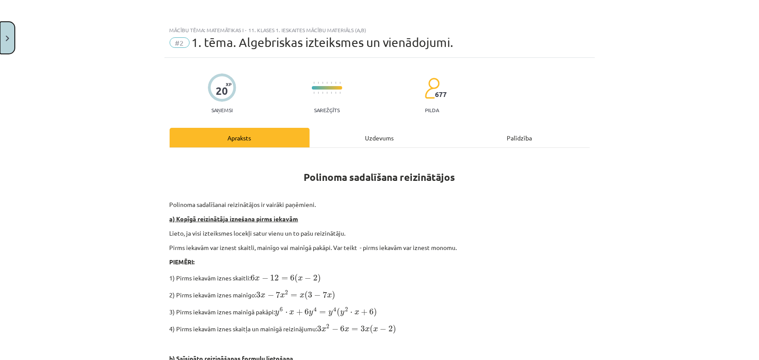
click at [8, 26] on button "Close" at bounding box center [7, 38] width 15 height 32
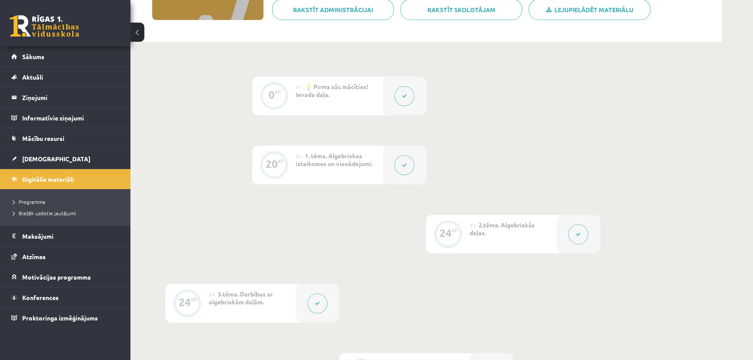
scroll to position [395, 0]
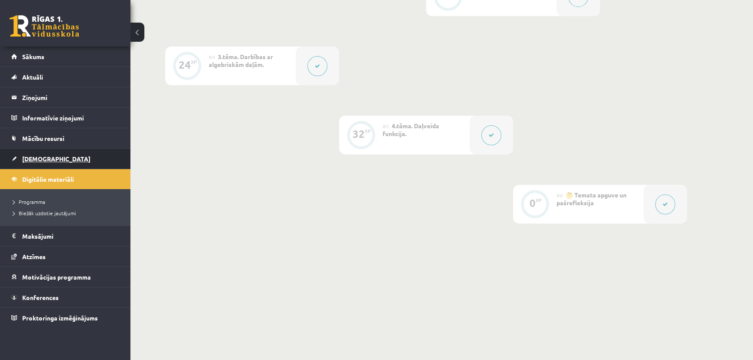
click at [63, 154] on link "[DEMOGRAPHIC_DATA]" at bounding box center [65, 159] width 108 height 20
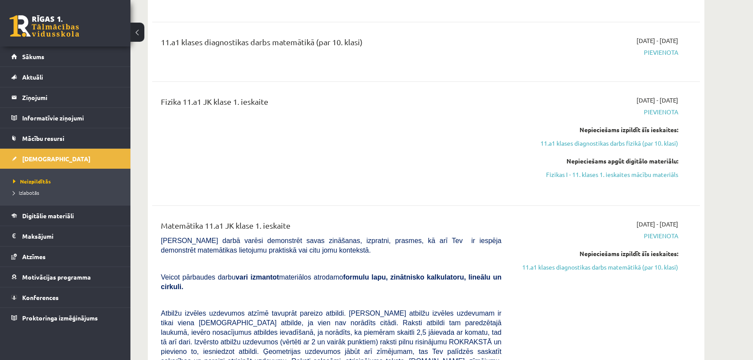
scroll to position [790, 0]
